Goal: Task Accomplishment & Management: Complete application form

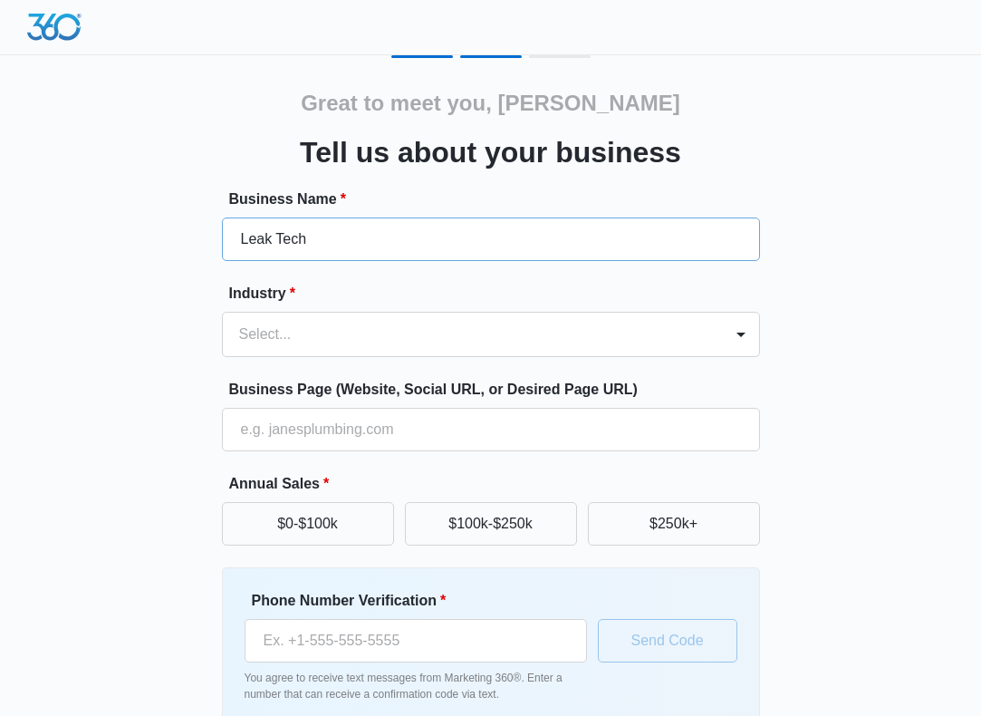
click at [324, 257] on input "Leak Tech" at bounding box center [491, 238] width 538 height 43
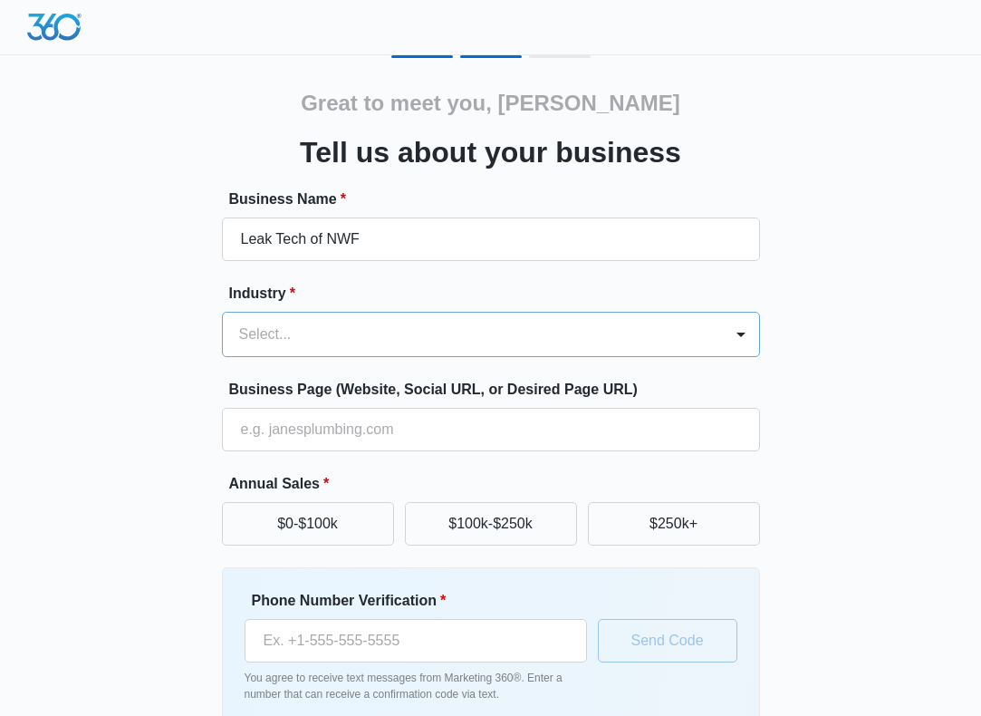
type input "Leak Tech of NWF"
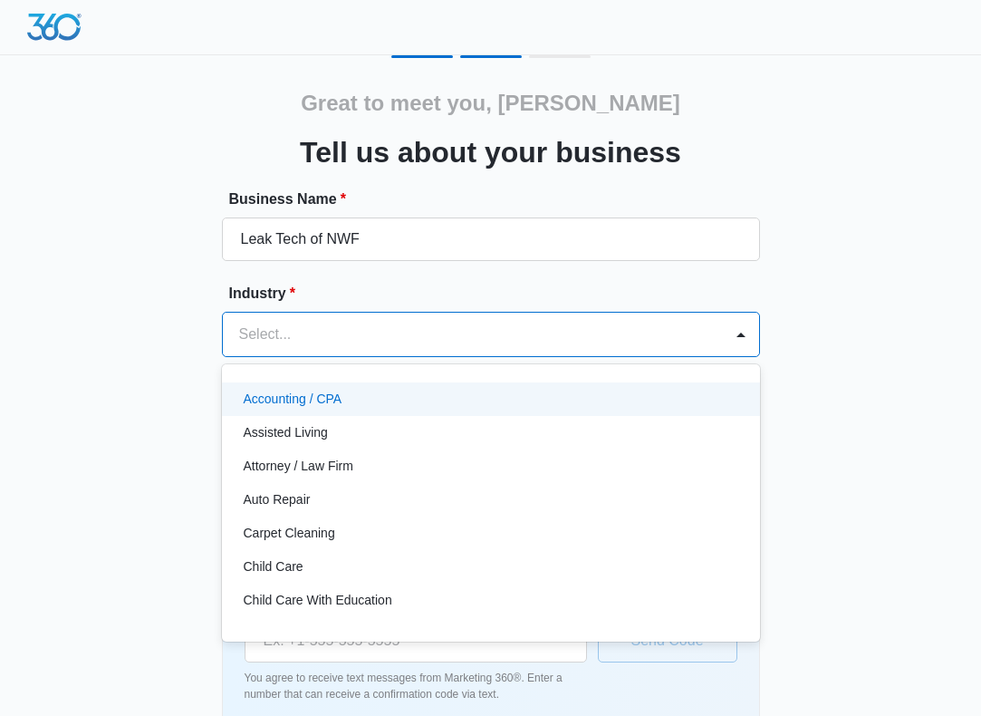
click at [275, 316] on div "Select..." at bounding box center [473, 334] width 500 height 43
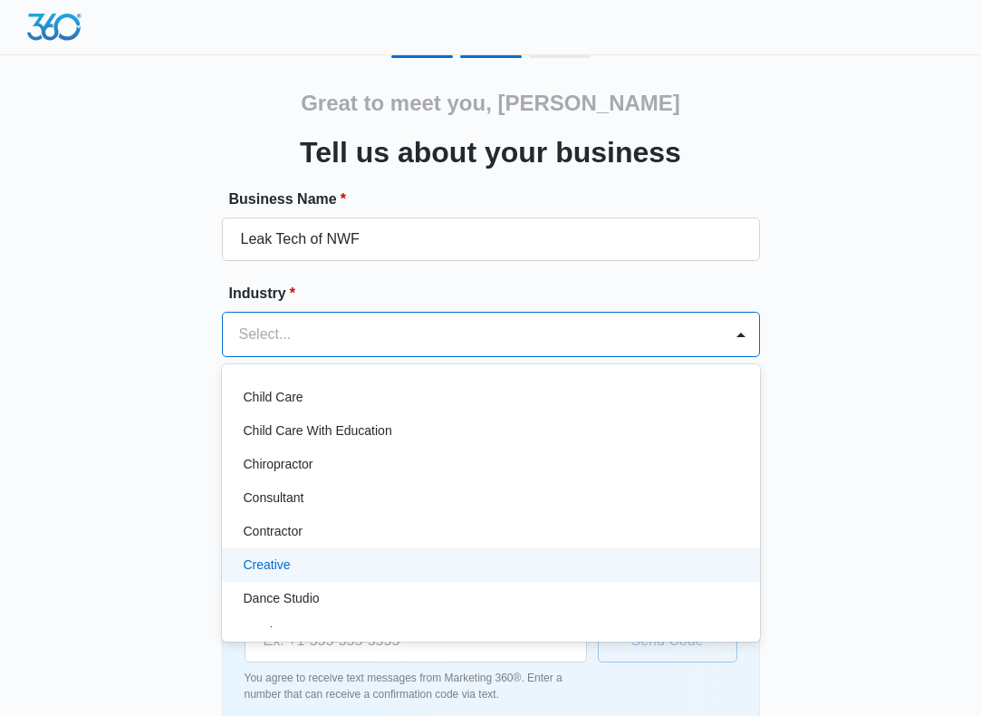
scroll to position [172, 0]
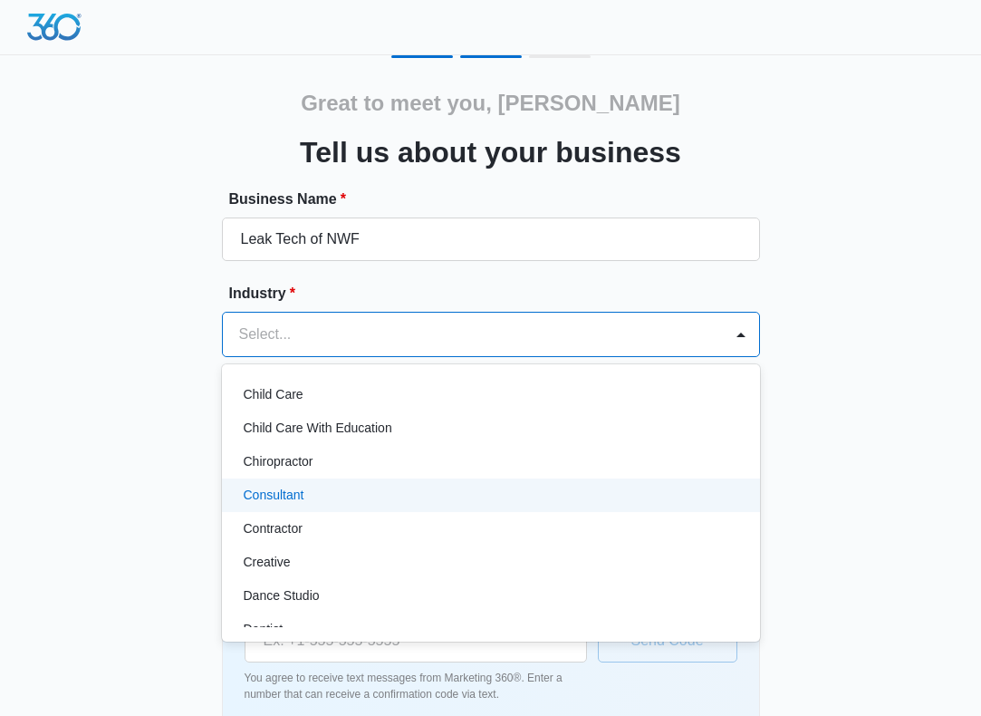
click at [295, 495] on p "Consultant" at bounding box center [274, 495] width 61 height 19
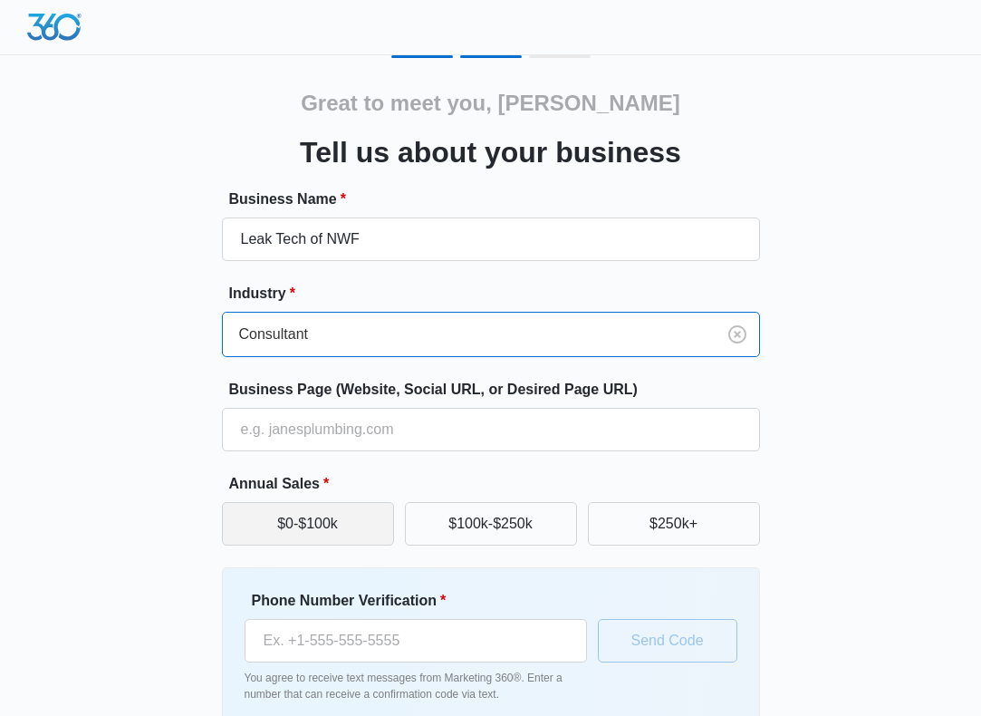
click at [326, 521] on button "$0-$100k" at bounding box center [308, 523] width 172 height 43
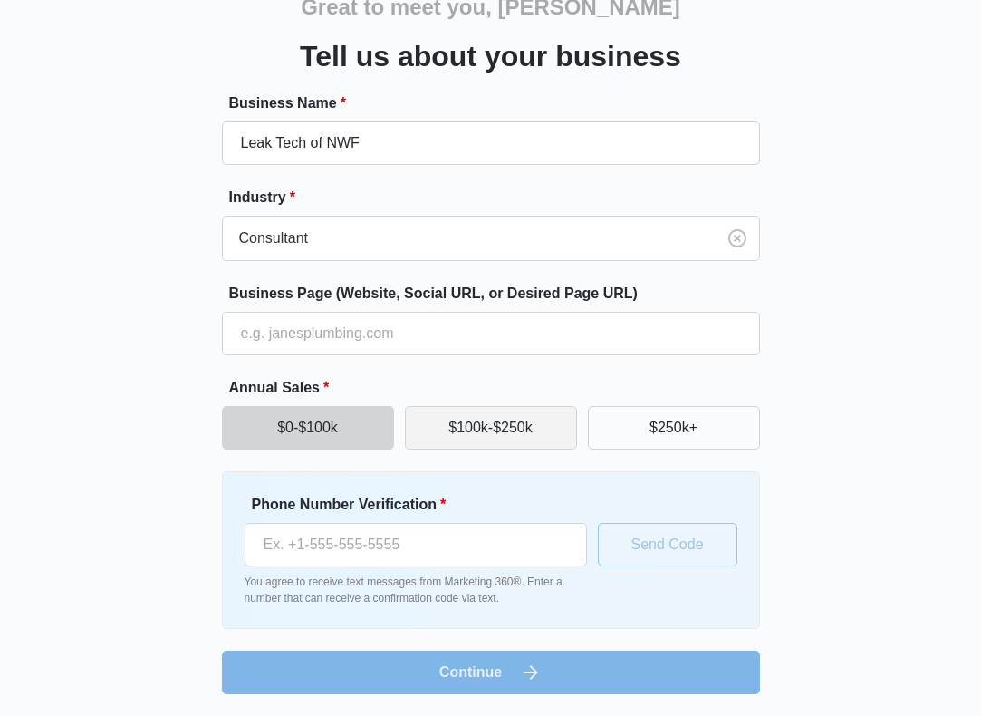
scroll to position [96, 0]
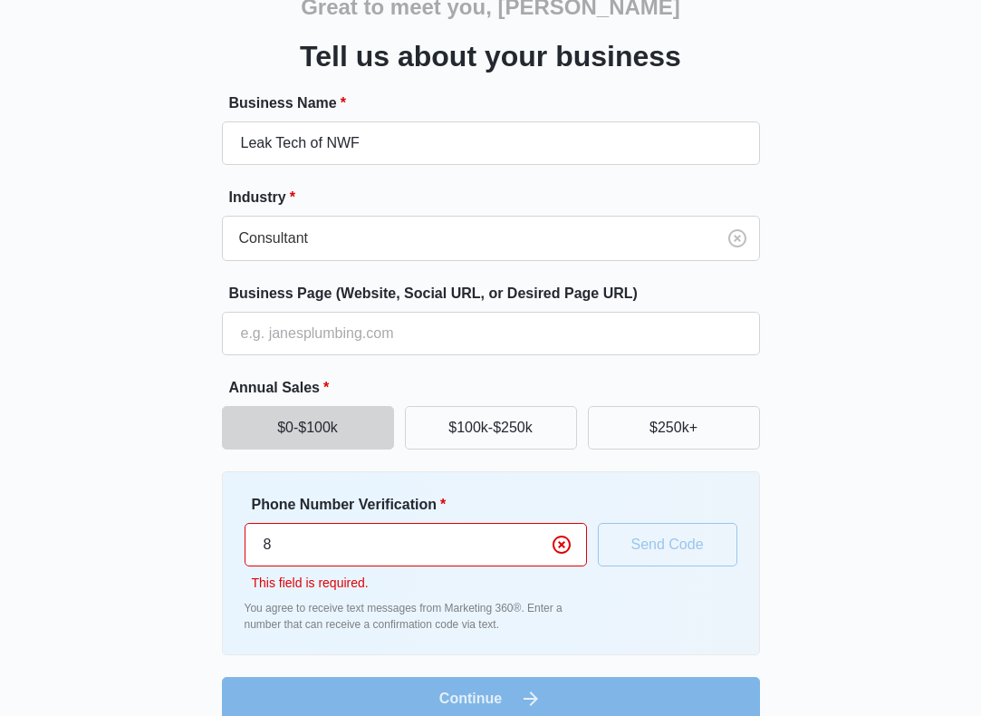
type input "[PHONE_NUMBER]"
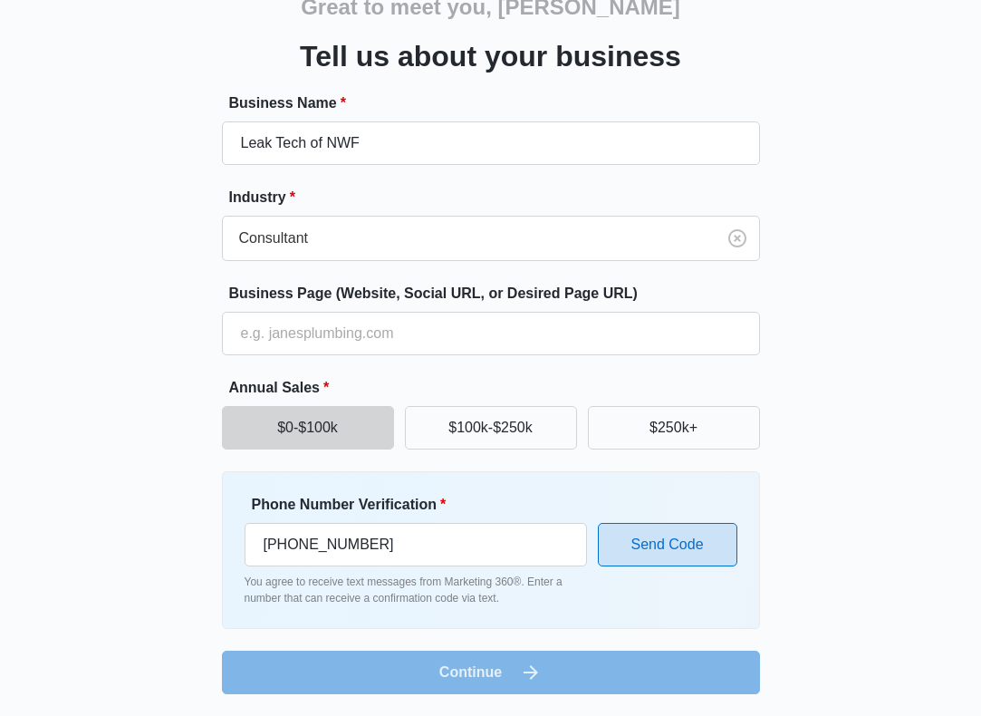
click at [660, 531] on button "Send Code" at bounding box center [668, 544] width 140 height 43
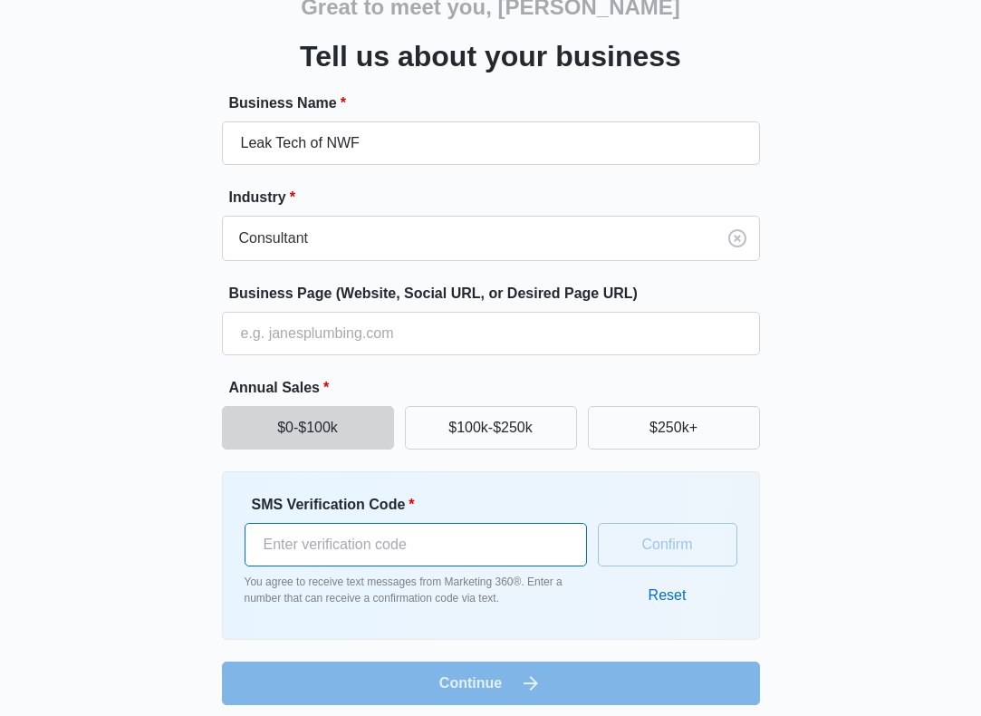
click at [476, 542] on input "SMS Verification Code *" at bounding box center [416, 544] width 343 height 43
type input "954924"
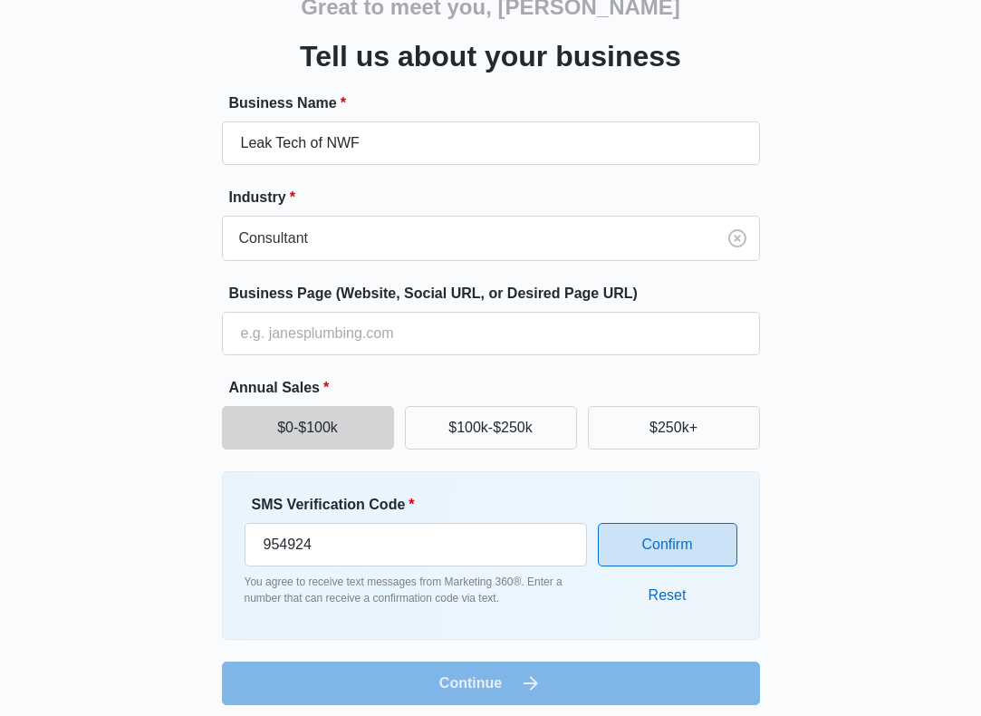
click at [640, 547] on button "Confirm" at bounding box center [668, 544] width 140 height 43
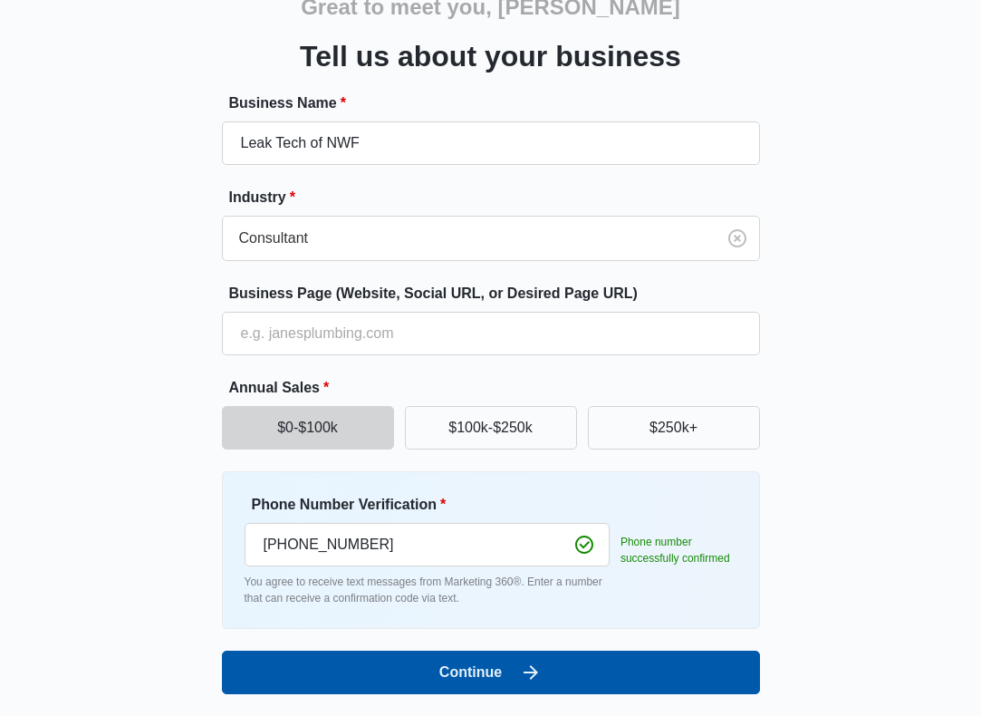
click at [517, 662] on button "Continue" at bounding box center [491, 672] width 538 height 43
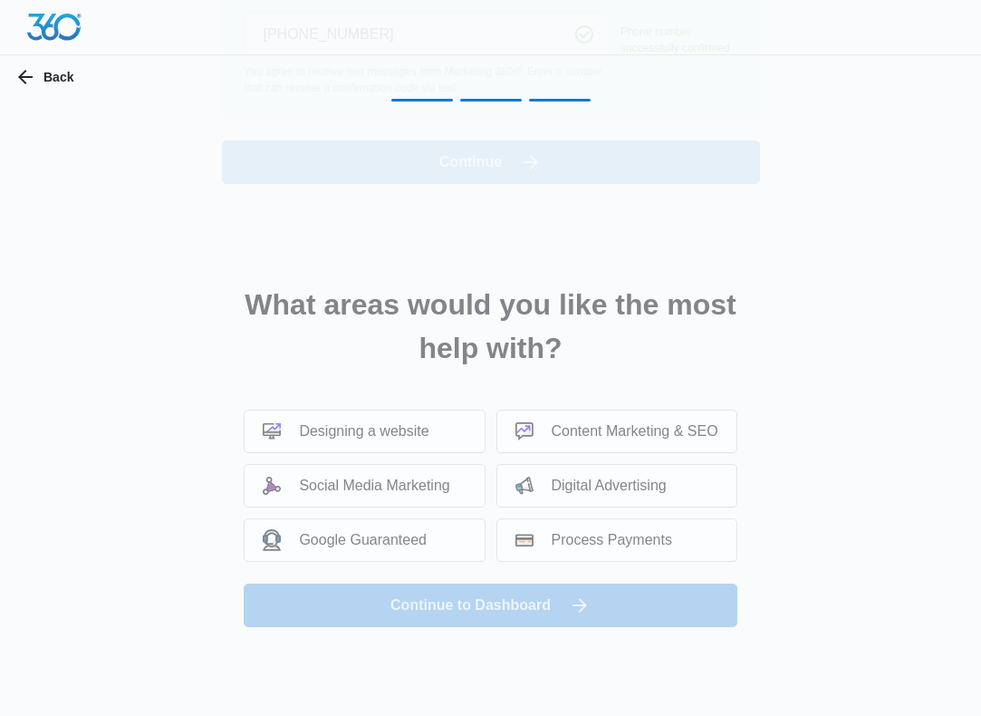
scroll to position [0, 0]
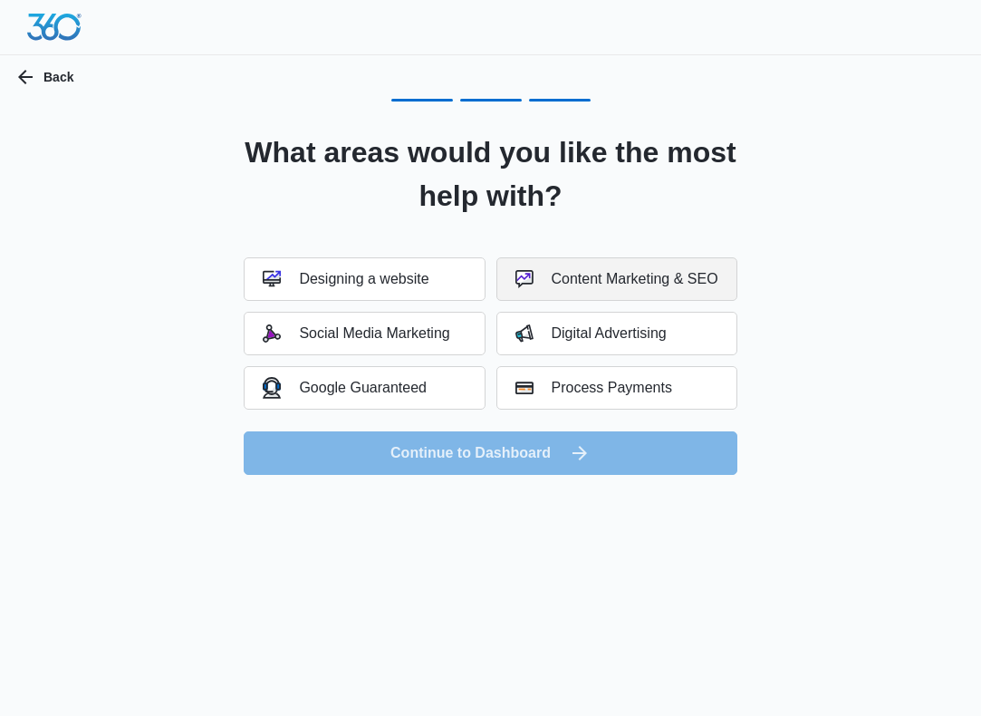
click at [585, 281] on div "Content Marketing & SEO" at bounding box center [617, 279] width 203 height 18
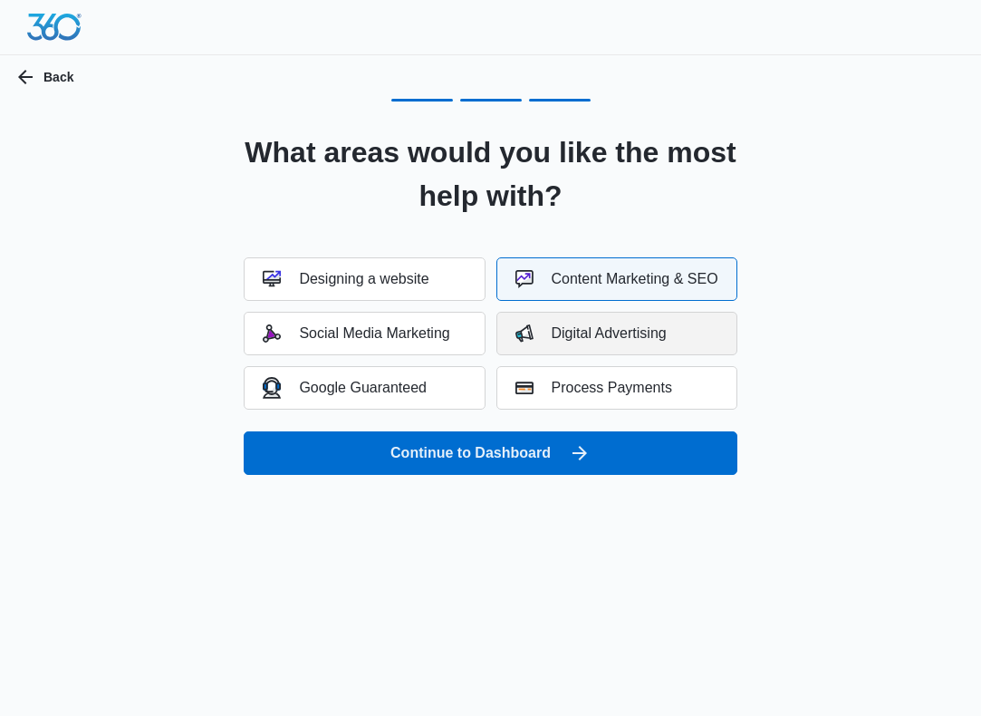
click at [568, 345] on button "Digital Advertising" at bounding box center [617, 333] width 241 height 43
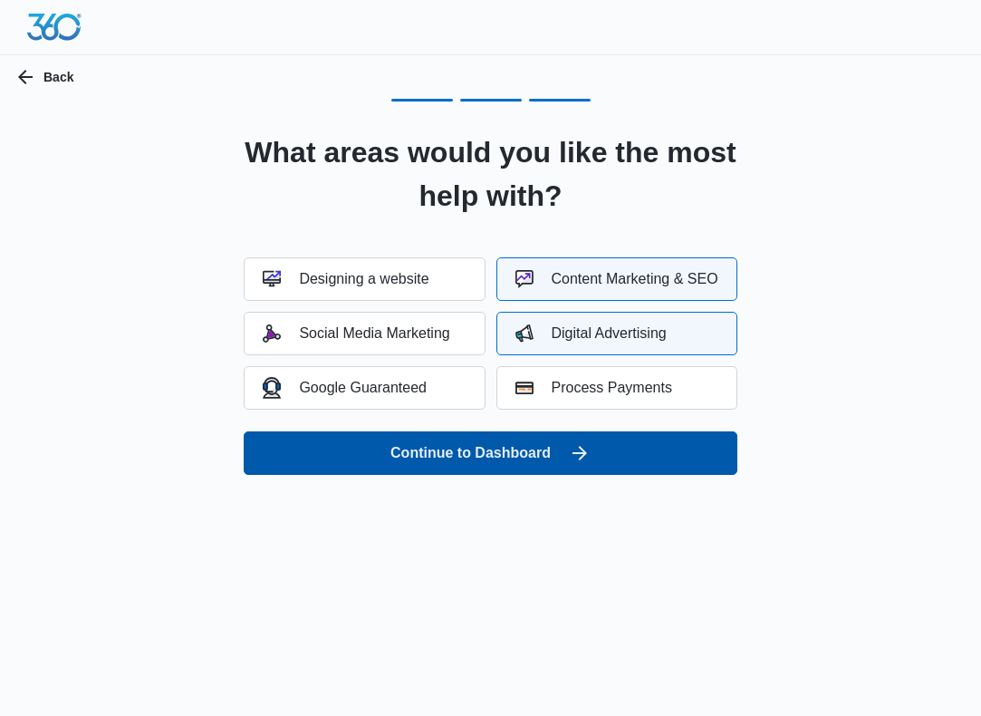
click at [481, 457] on button "Continue to Dashboard" at bounding box center [490, 452] width 493 height 43
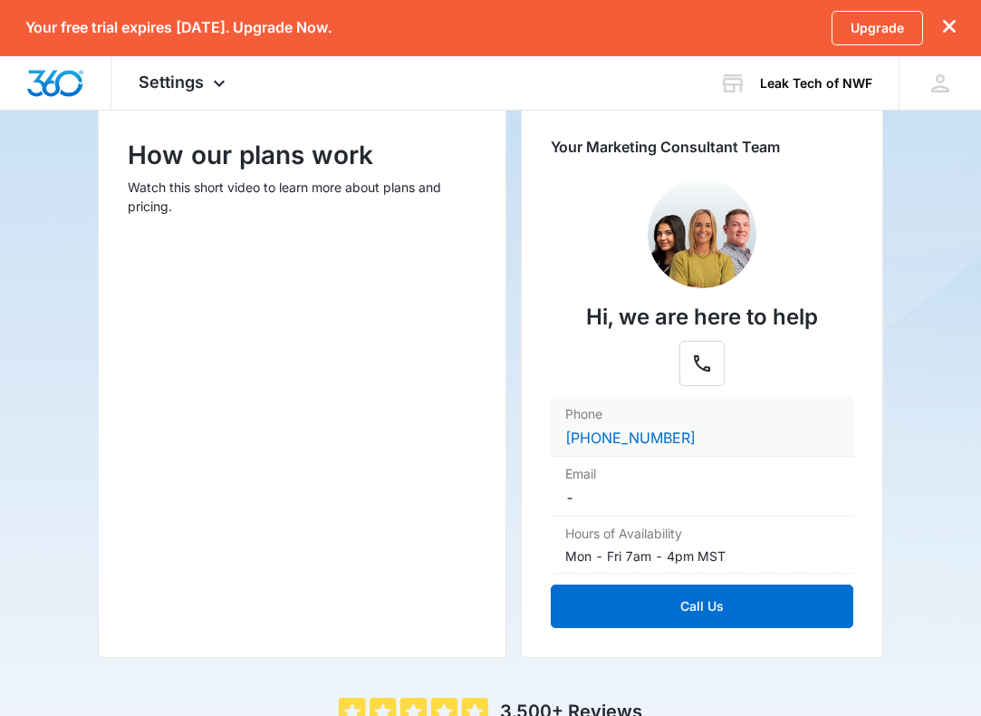
scroll to position [242, 0]
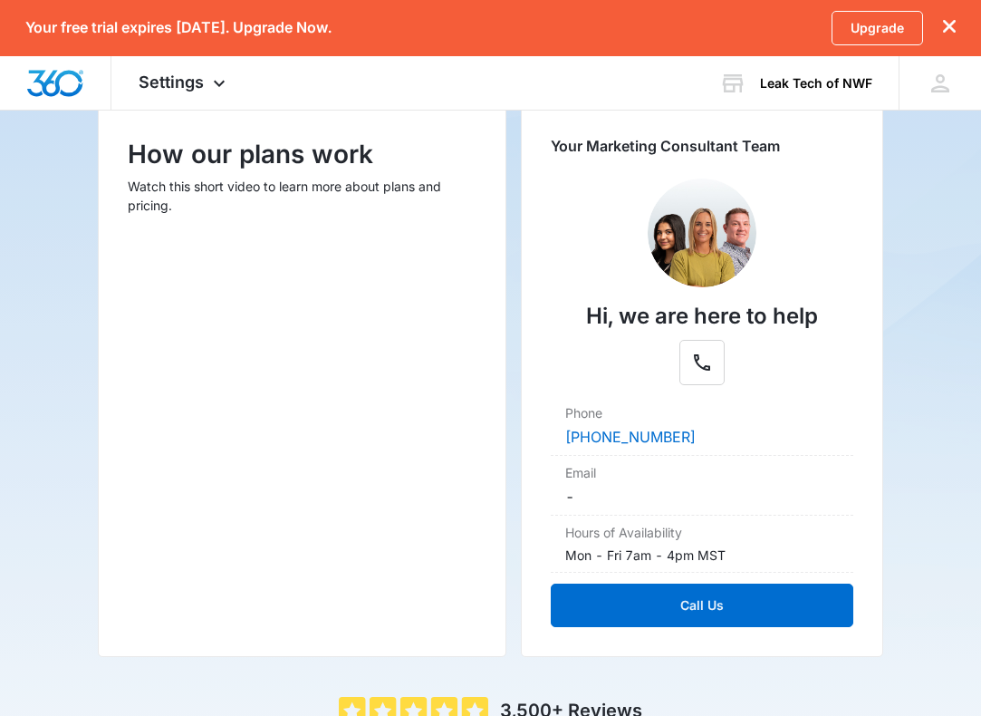
click at [949, 29] on icon "dismiss this dialog" at bounding box center [949, 26] width 13 height 13
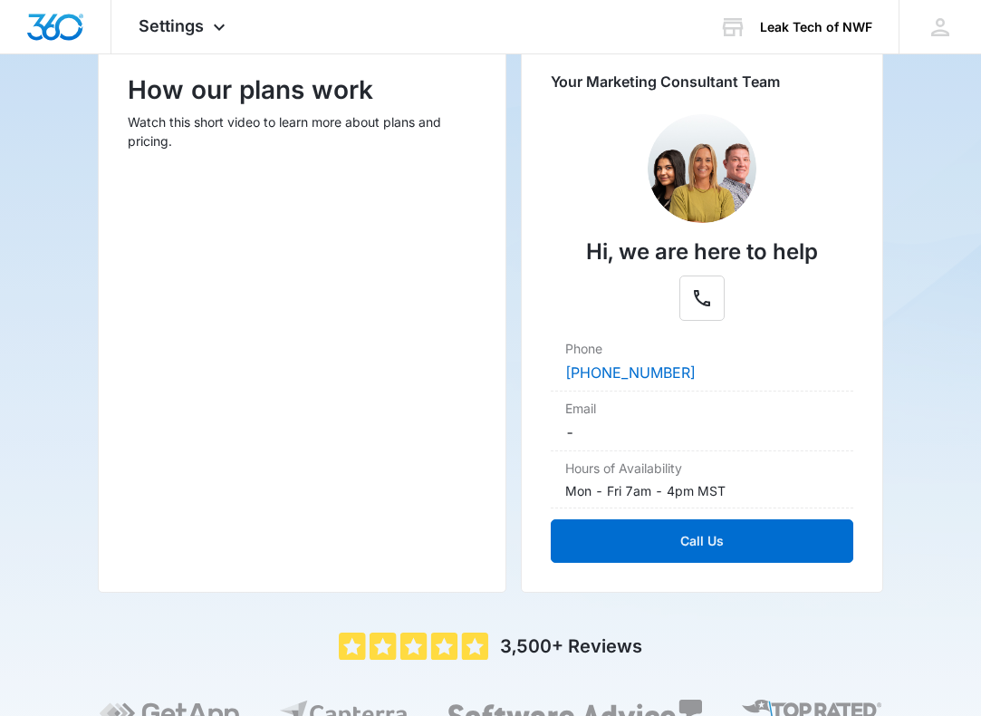
scroll to position [253, 0]
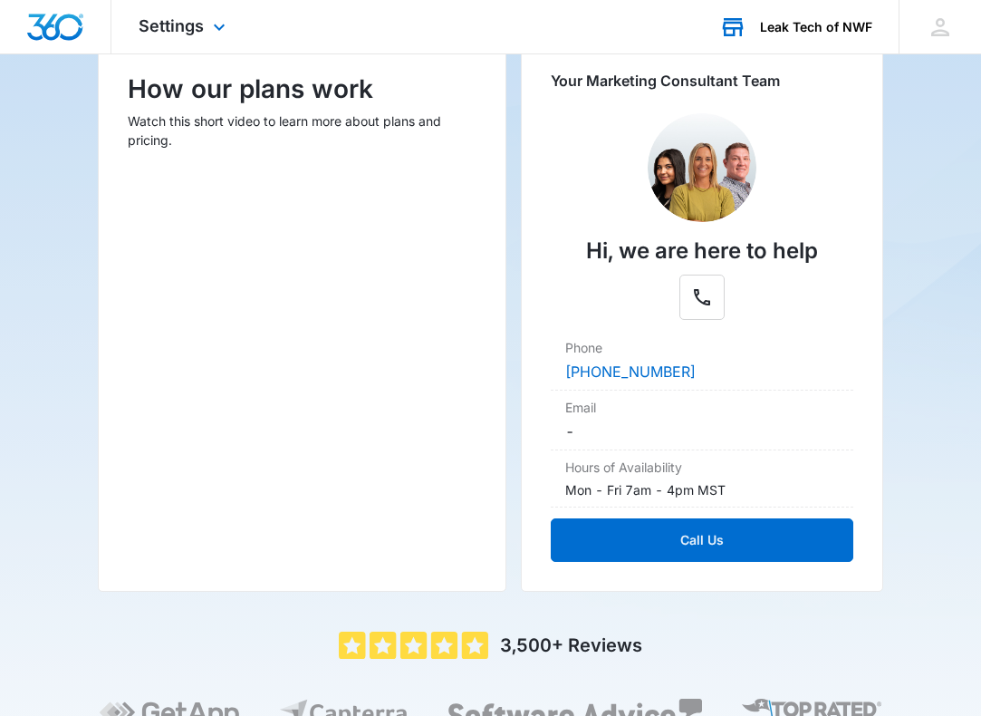
click at [814, 17] on div "Leak Tech of NWF Your Accounts View All" at bounding box center [795, 26] width 207 height 53
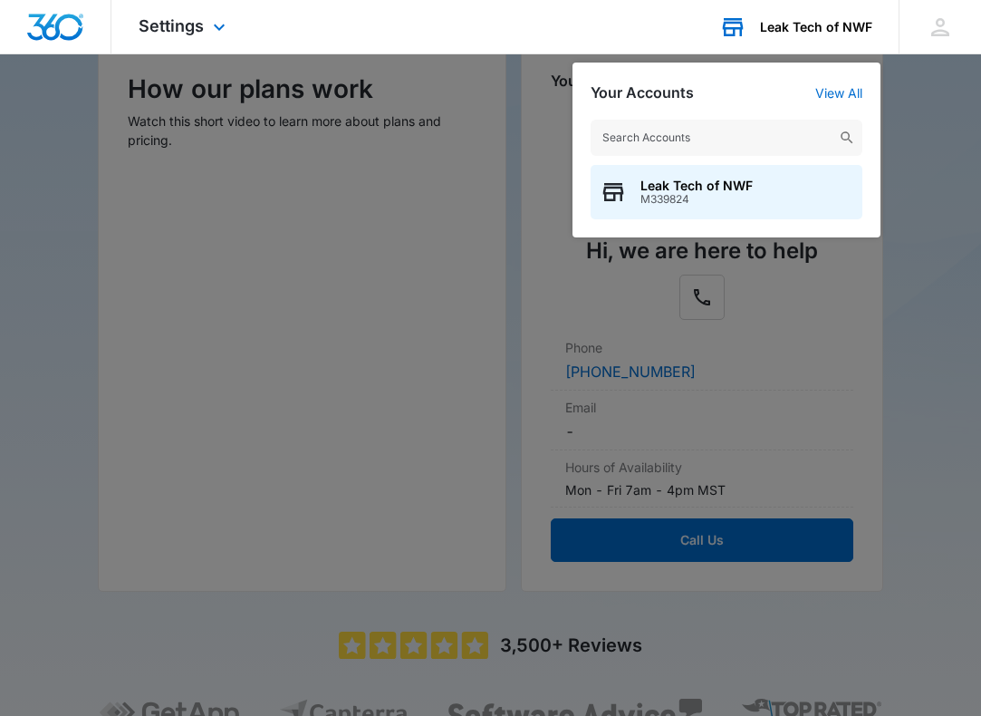
click at [814, 17] on div "Leak Tech of NWF Your Accounts View All Leak Tech of NWF M339824" at bounding box center [795, 26] width 207 height 53
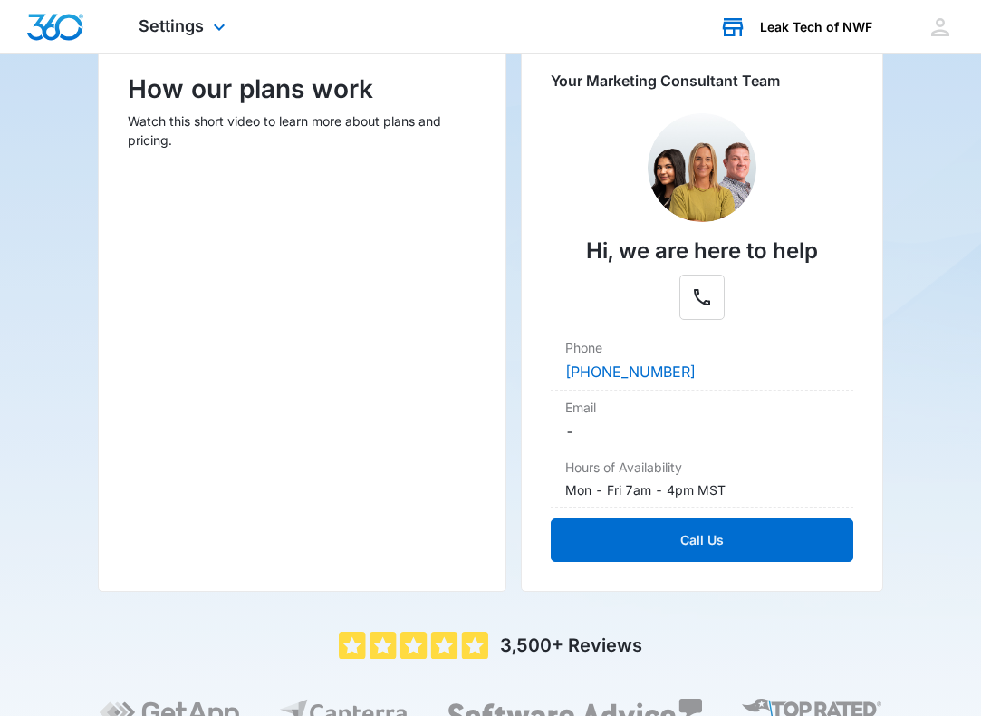
click at [814, 17] on div "Leak Tech of NWF Your Accounts View All" at bounding box center [795, 26] width 207 height 53
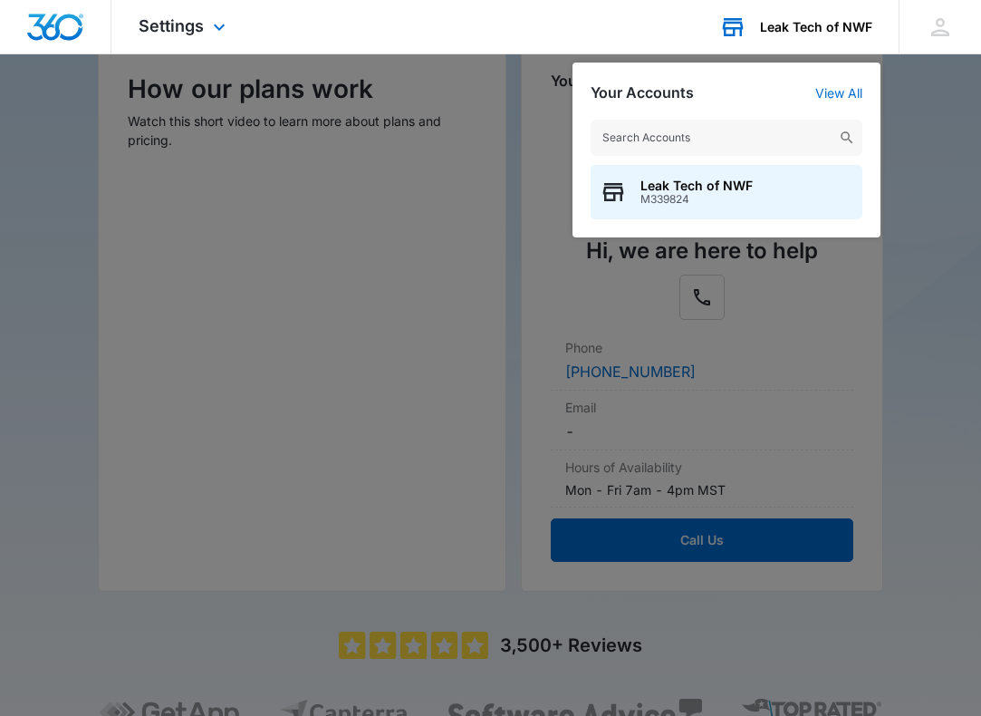
click at [814, 17] on div "Leak Tech of NWF Your Accounts View All Leak Tech of NWF M339824" at bounding box center [795, 26] width 207 height 53
